Goal: Find specific page/section: Find specific page/section

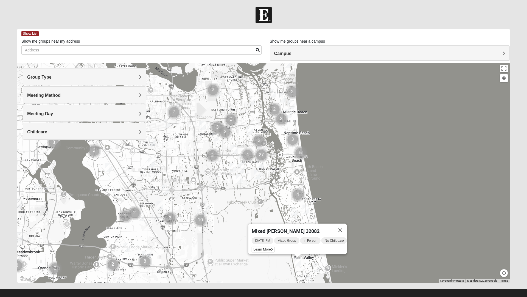
click at [313, 280] on img "Mixed Reed 32081" at bounding box center [309, 280] width 11 height 13
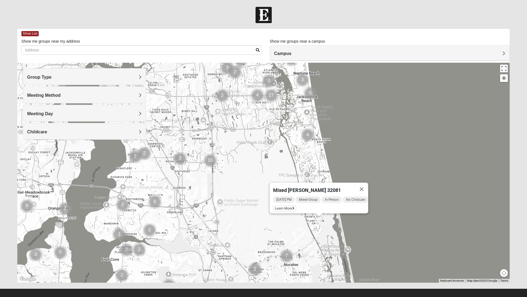
click at [144, 256] on div "Mixed [PERSON_NAME] 32081 [DATE] PM Mixed Group In Person No Childcare Learn Mo…" at bounding box center [263, 173] width 493 height 220
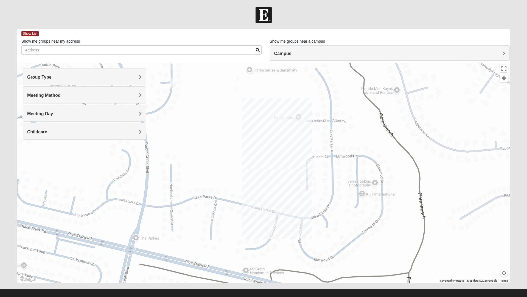
click at [143, 76] on div "Group Type" at bounding box center [84, 76] width 123 height 16
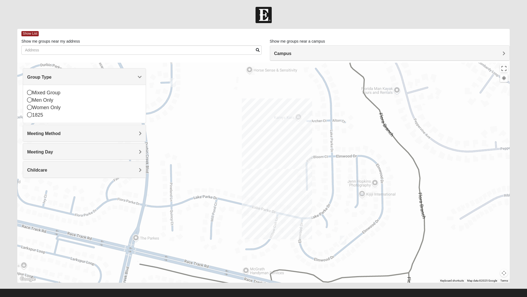
click at [200, 268] on div "Mixed [PERSON_NAME] 32081 [DATE] PM Mixed Group In Person No Childcare Learn Mo…" at bounding box center [263, 173] width 493 height 220
click at [199, 266] on div "Mixed [PERSON_NAME] 32081 [DATE] PM Mixed Group In Person No Childcare Learn Mo…" at bounding box center [263, 173] width 493 height 220
click at [140, 281] on div "Mixed [PERSON_NAME] 32081 [DATE] PM Mixed Group In Person No Childcare Learn Mo…" at bounding box center [263, 173] width 493 height 220
click at [36, 92] on div "Mixed Group" at bounding box center [84, 92] width 115 height 7
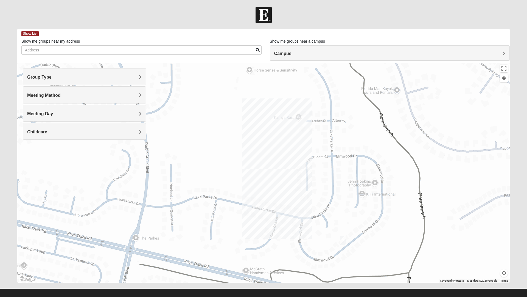
scroll to position [6, 0]
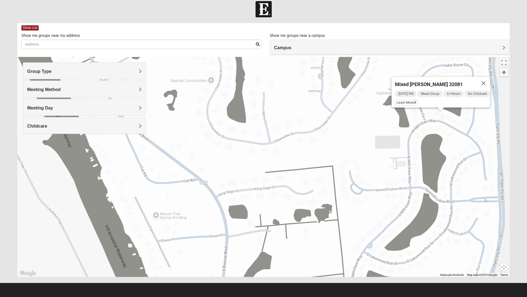
click at [288, 269] on div "Mixed [PERSON_NAME] 32081 [DATE] PM Mixed Group In Person No Childcare Learn Mo…" at bounding box center [263, 167] width 493 height 220
click at [274, 283] on footer at bounding box center [263, 290] width 527 height 14
click at [258, 272] on div "Mixed [PERSON_NAME] 32081 [DATE] PM Mixed Group In Person No Childcare Learn Mo…" at bounding box center [263, 167] width 493 height 220
click at [255, 281] on div "Show List Loading Groups Keywords Filter Additional Filters Campus [GEOGRAPHIC_…" at bounding box center [263, 152] width 501 height 259
click at [255, 286] on footer at bounding box center [263, 290] width 527 height 14
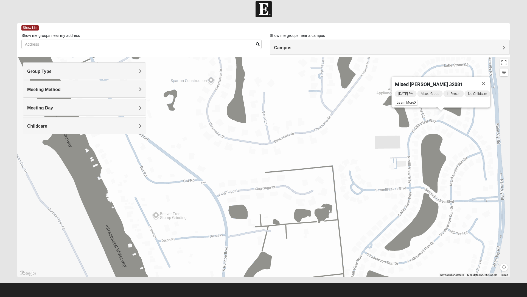
click at [248, 274] on div "Mixed [PERSON_NAME] 32081 [DATE] PM Mixed Group In Person No Childcare Learn Mo…" at bounding box center [263, 167] width 493 height 220
click at [242, 276] on div "Mixed [PERSON_NAME] 32081 [DATE] PM Mixed Group In Person No Childcare Learn Mo…" at bounding box center [263, 167] width 493 height 220
click at [242, 282] on div "Show List Loading Groups Keywords Filter Additional Filters Campus [GEOGRAPHIC_…" at bounding box center [263, 152] width 501 height 259
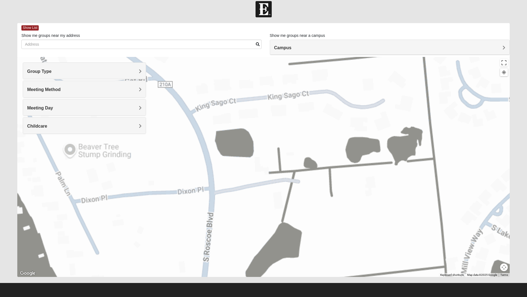
click at [215, 276] on div "Mixed [PERSON_NAME] 32081 [DATE] PM Mixed Group In Person No Childcare Learn Mo…" at bounding box center [263, 167] width 493 height 220
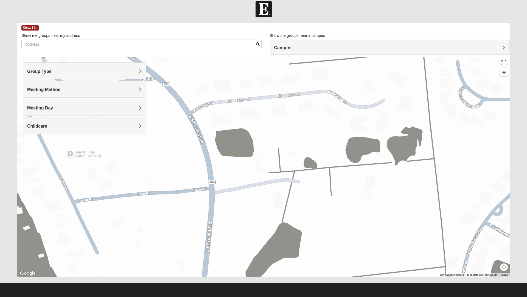
click at [263, 269] on div "Mixed [PERSON_NAME] 32081 [DATE] PM Mixed Group In Person No Childcare Learn Mo…" at bounding box center [263, 167] width 493 height 220
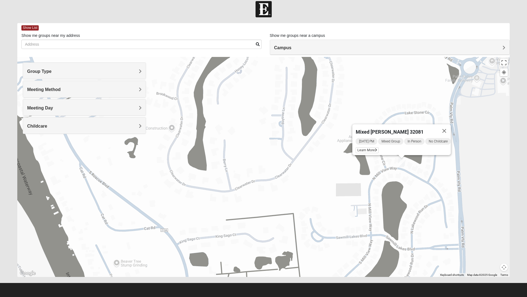
click at [499, 49] on h4 "Campus" at bounding box center [389, 47] width 231 height 5
